Goal: Information Seeking & Learning: Learn about a topic

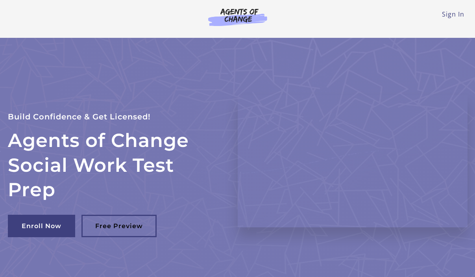
click at [235, 15] on img at bounding box center [238, 17] width 76 height 18
click at [452, 14] on link "Sign In" at bounding box center [453, 14] width 22 height 9
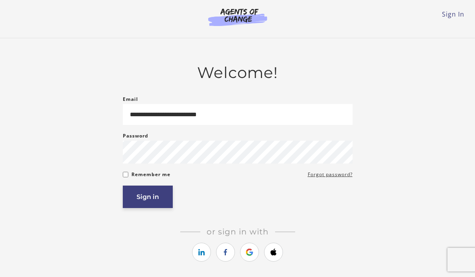
click at [150, 195] on button "Sign in" at bounding box center [148, 196] width 50 height 22
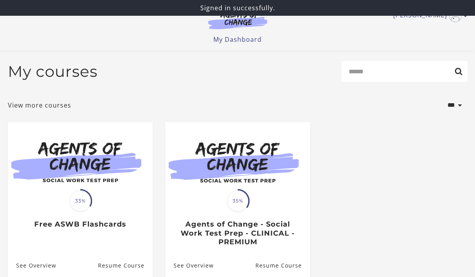
scroll to position [65, 0]
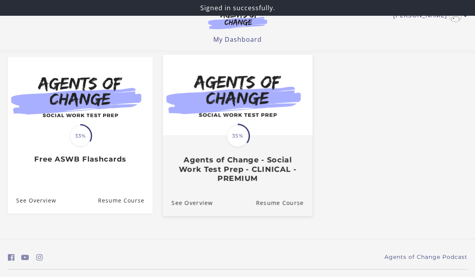
click at [224, 148] on div "Translation missing: en.liquid.partials.dashboard_course_card.progress_descript…" at bounding box center [238, 159] width 150 height 47
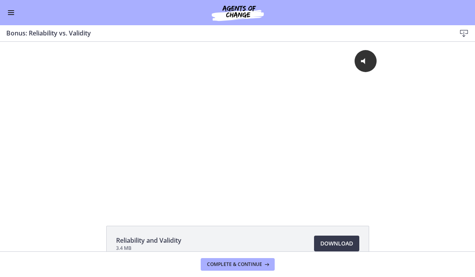
click at [9, 9] on button "Enable menu" at bounding box center [10, 12] width 9 height 9
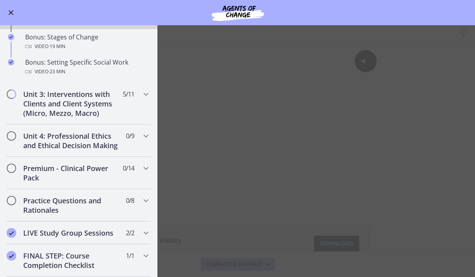
scroll to position [693, 0]
click at [56, 97] on h2 "Unit 3: Interventions with Clients and Client Systems (Micro, Mezzo, Macro)" at bounding box center [71, 104] width 96 height 28
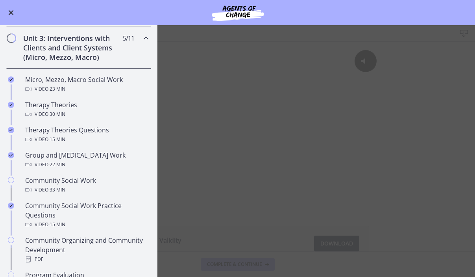
scroll to position [245, 0]
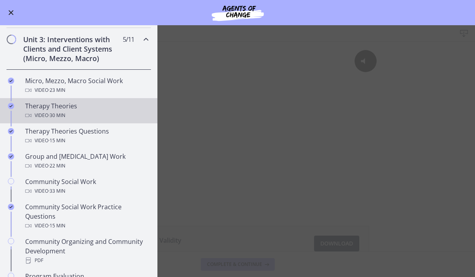
click at [38, 108] on div "Therapy Theories Video · 30 min" at bounding box center [86, 110] width 123 height 19
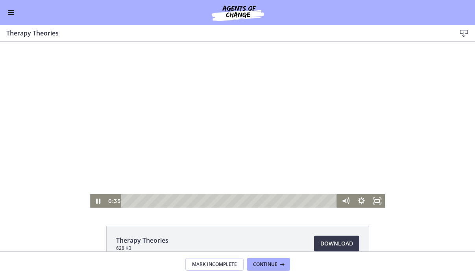
scroll to position [0, 0]
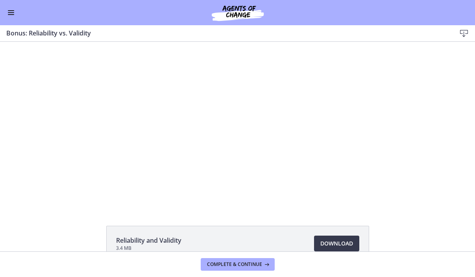
click at [13, 11] on button "Enable menu" at bounding box center [10, 12] width 9 height 9
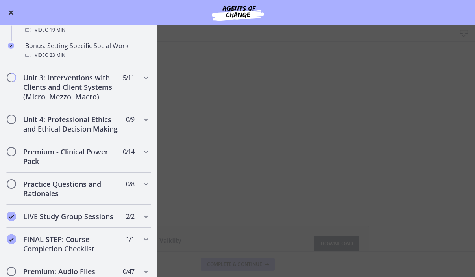
scroll to position [713, 0]
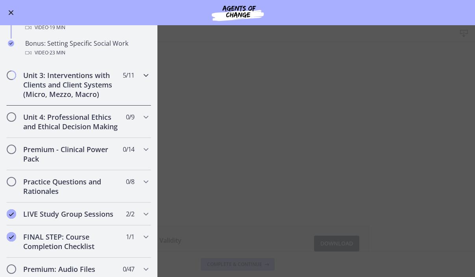
click at [51, 83] on h2 "Unit 3: Interventions with Clients and Client Systems (Micro, Mezzo, Macro)" at bounding box center [71, 84] width 96 height 28
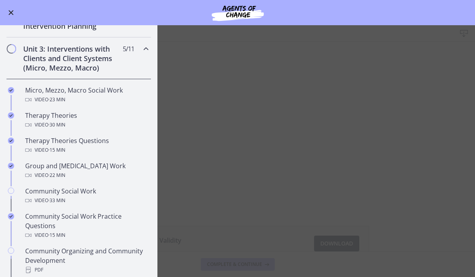
scroll to position [232, 0]
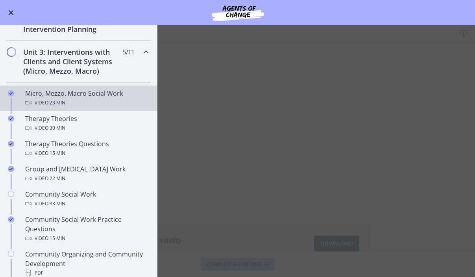
click at [42, 96] on div "Micro, Mezzo, Macro Social Work Video · 23 min" at bounding box center [86, 98] width 123 height 19
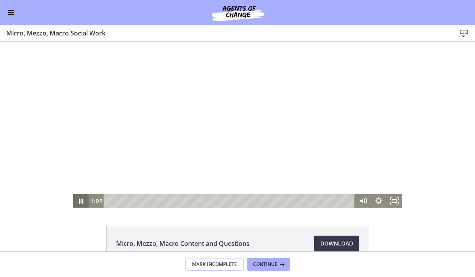
click at [79, 201] on icon "Pause" at bounding box center [81, 200] width 4 height 5
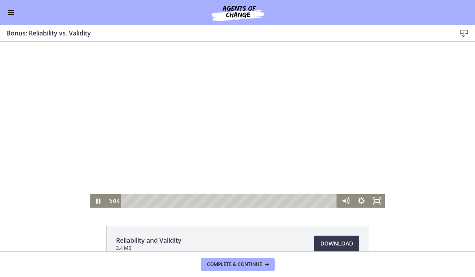
scroll to position [3, 0]
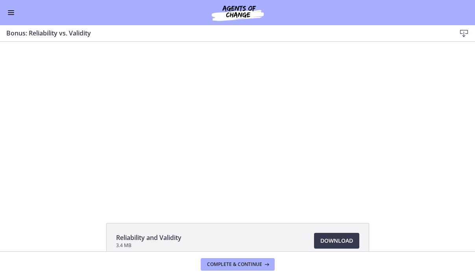
click at [7, 15] on button "Enable menu" at bounding box center [10, 12] width 9 height 9
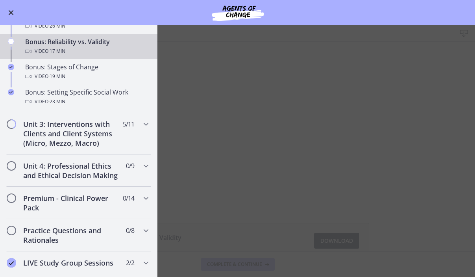
scroll to position [666, 0]
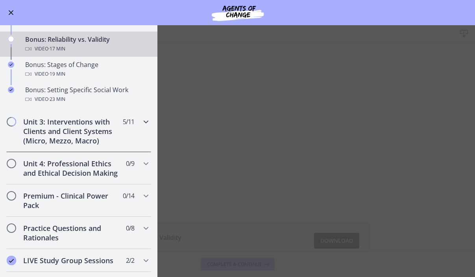
click at [43, 124] on h2 "Unit 3: Interventions with Clients and Client Systems (Micro, Mezzo, Macro)" at bounding box center [71, 131] width 96 height 28
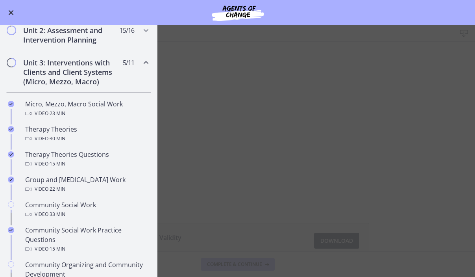
scroll to position [218, 0]
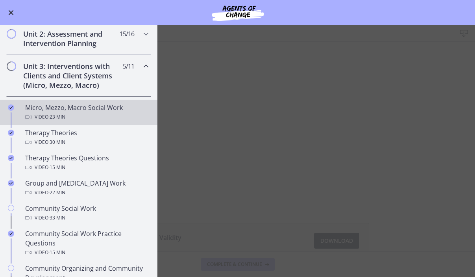
click at [46, 112] on div "Micro, Mezzo, Macro Social Work Video · 23 min" at bounding box center [86, 112] width 123 height 19
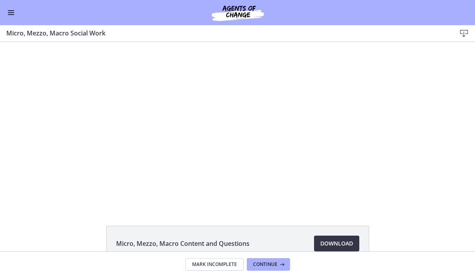
click at [333, 241] on span "Download Opens in a new window" at bounding box center [336, 242] width 33 height 9
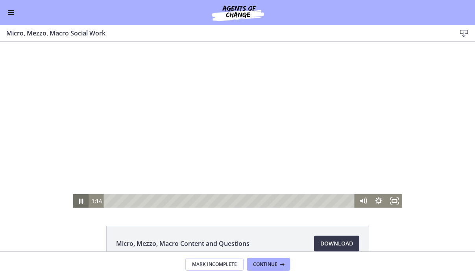
click at [79, 201] on icon "Pause" at bounding box center [81, 200] width 4 height 5
click at [109, 200] on div "0:19" at bounding box center [230, 200] width 242 height 13
click at [396, 200] on rect "Fullscreen" at bounding box center [395, 201] width 6 height 4
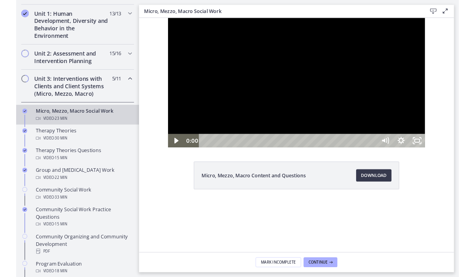
scroll to position [218, 0]
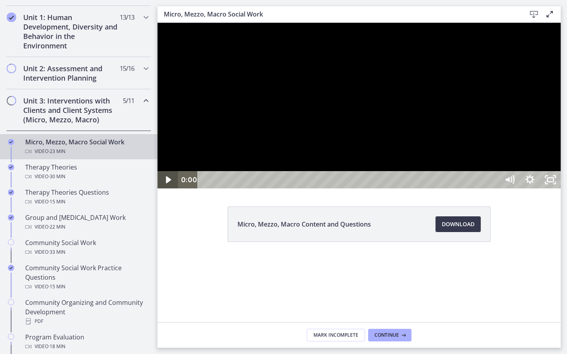
click at [166, 183] on icon "Play Video" at bounding box center [168, 179] width 5 height 7
click at [166, 183] on icon "Pause" at bounding box center [168, 180] width 6 height 7
click at [166, 183] on icon "Play Video" at bounding box center [168, 179] width 5 height 7
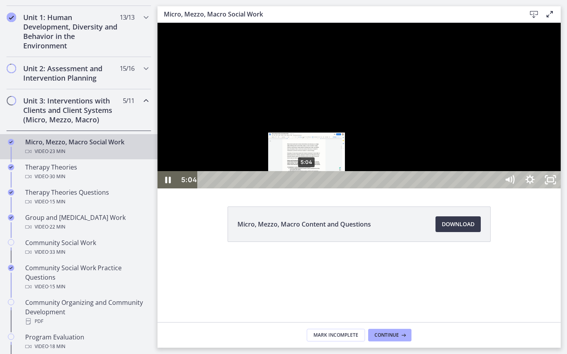
drag, startPoint x: 314, startPoint y: 369, endPoint x: 306, endPoint y: 369, distance: 8.3
click at [306, 183] on div "Playbar" at bounding box center [306, 180] width 6 height 6
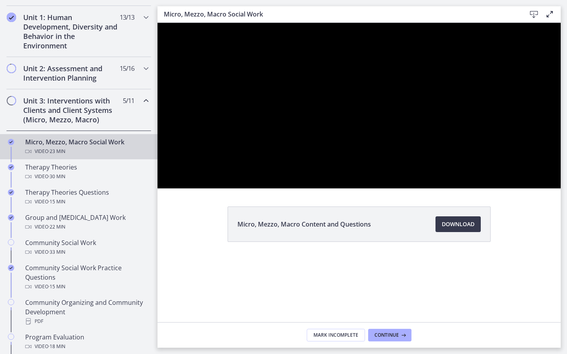
click at [238, 188] on div at bounding box center [358, 106] width 403 height 166
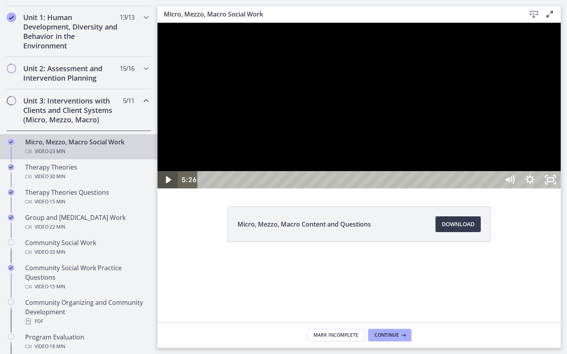
click at [167, 183] on icon "Play Video" at bounding box center [168, 179] width 5 height 7
click at [168, 188] on icon "Pause" at bounding box center [167, 179] width 20 height 17
click at [168, 184] on icon "Play Video" at bounding box center [169, 180] width 6 height 9
click at [168, 188] on icon "Pause" at bounding box center [167, 179] width 20 height 17
click at [164, 188] on icon "Play Video" at bounding box center [168, 179] width 20 height 17
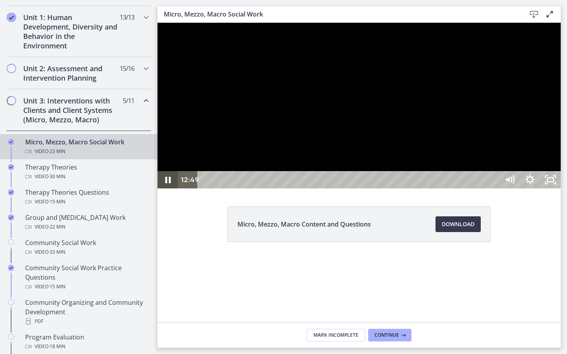
click at [167, 183] on icon "Pause" at bounding box center [168, 180] width 6 height 7
click at [167, 184] on icon "Play Video" at bounding box center [169, 180] width 6 height 9
click at [167, 188] on icon "Pause" at bounding box center [167, 179] width 20 height 17
click at [181, 188] on div "13:24 4:59" at bounding box center [338, 179] width 321 height 17
click at [165, 190] on icon "Play Video" at bounding box center [168, 180] width 24 height 21
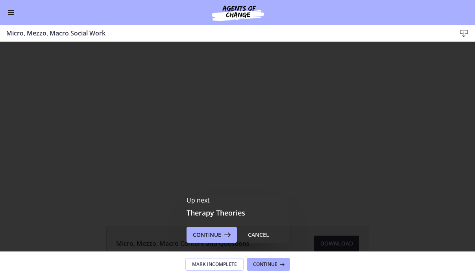
scroll to position [0, 0]
click at [214, 234] on span "Continue" at bounding box center [207, 234] width 28 height 9
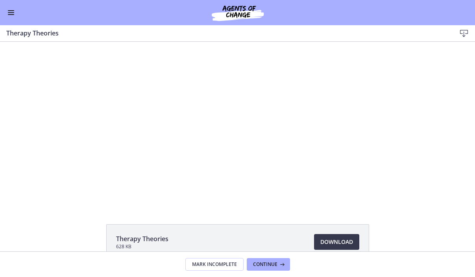
scroll to position [4, 0]
click at [327, 242] on span "Download Opens in a new window" at bounding box center [336, 239] width 33 height 9
